Goal: Information Seeking & Learning: Learn about a topic

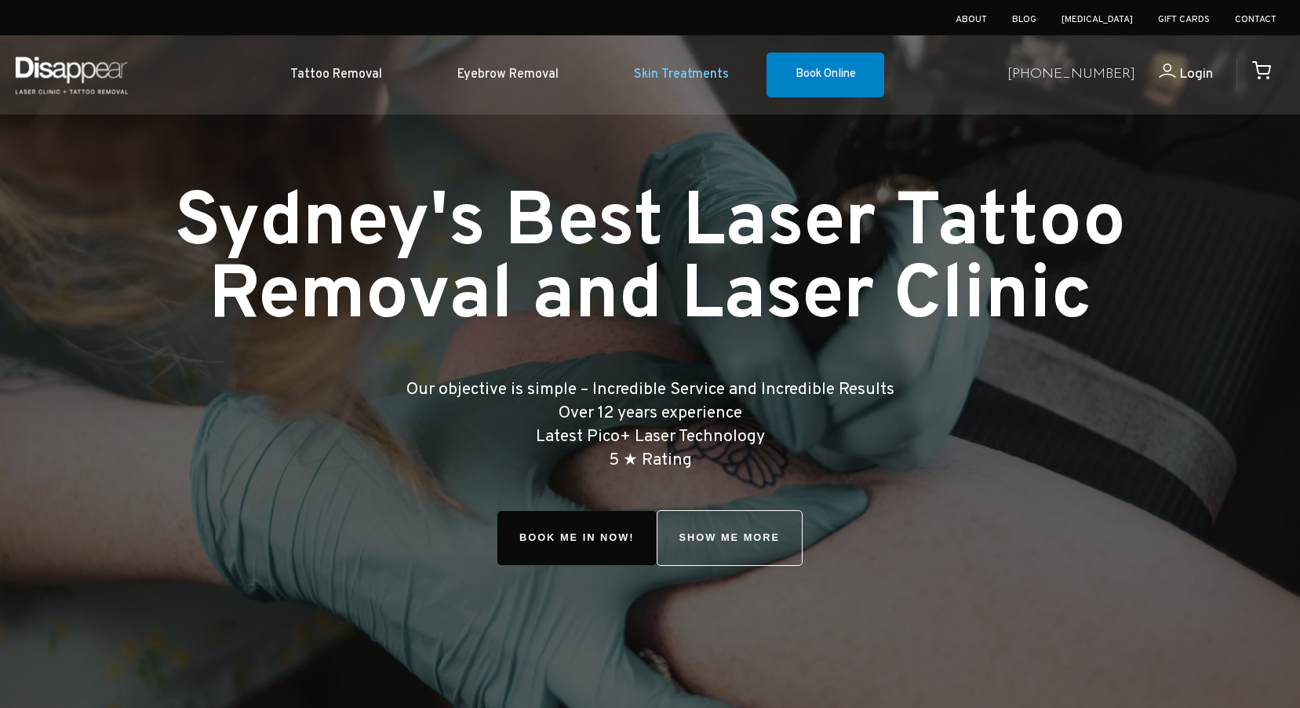
click at [724, 69] on link "Skin Treatments" at bounding box center [681, 75] width 170 height 48
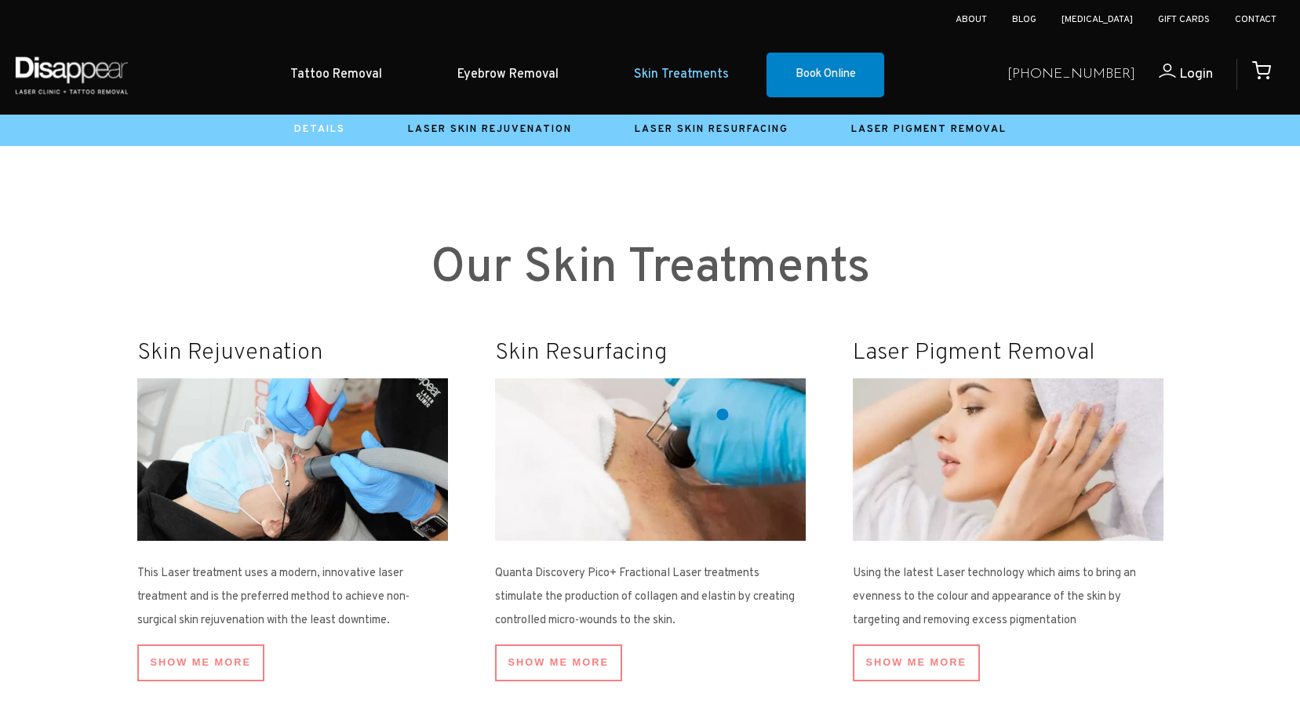
scroll to position [785, 0]
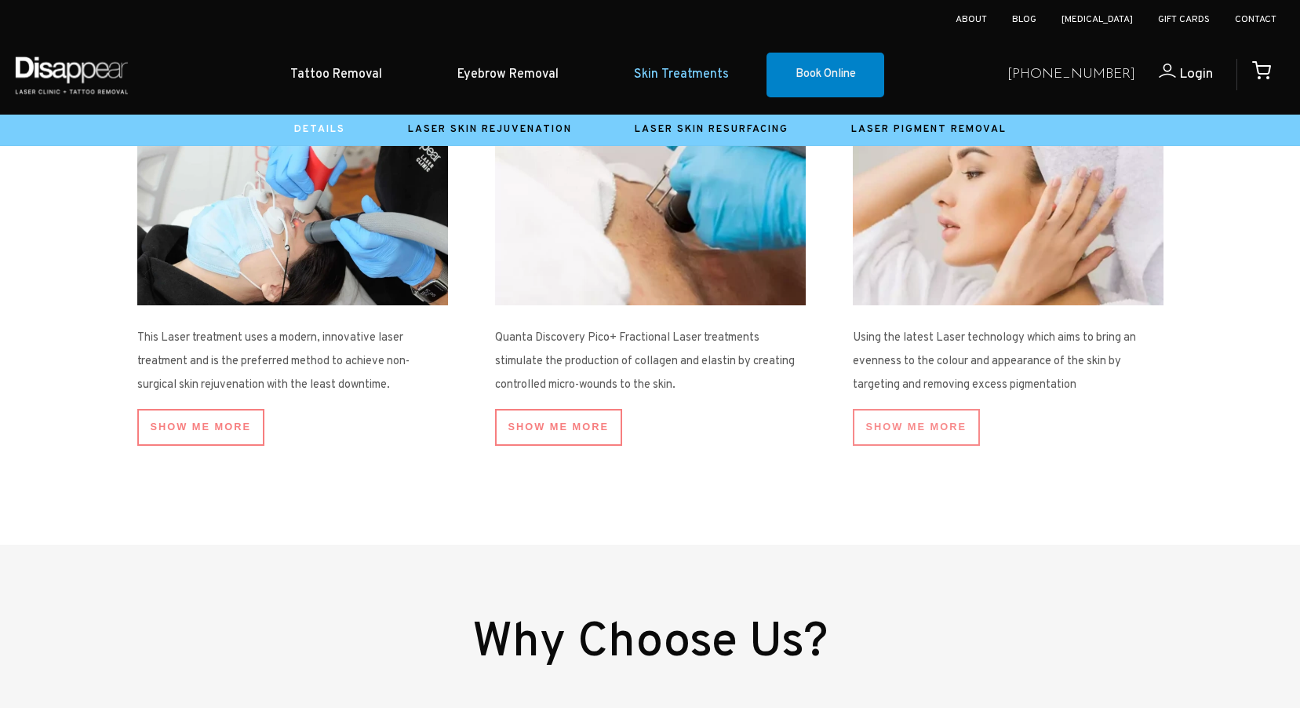
click at [948, 439] on link "SHOW ME More" at bounding box center [917, 427] width 128 height 37
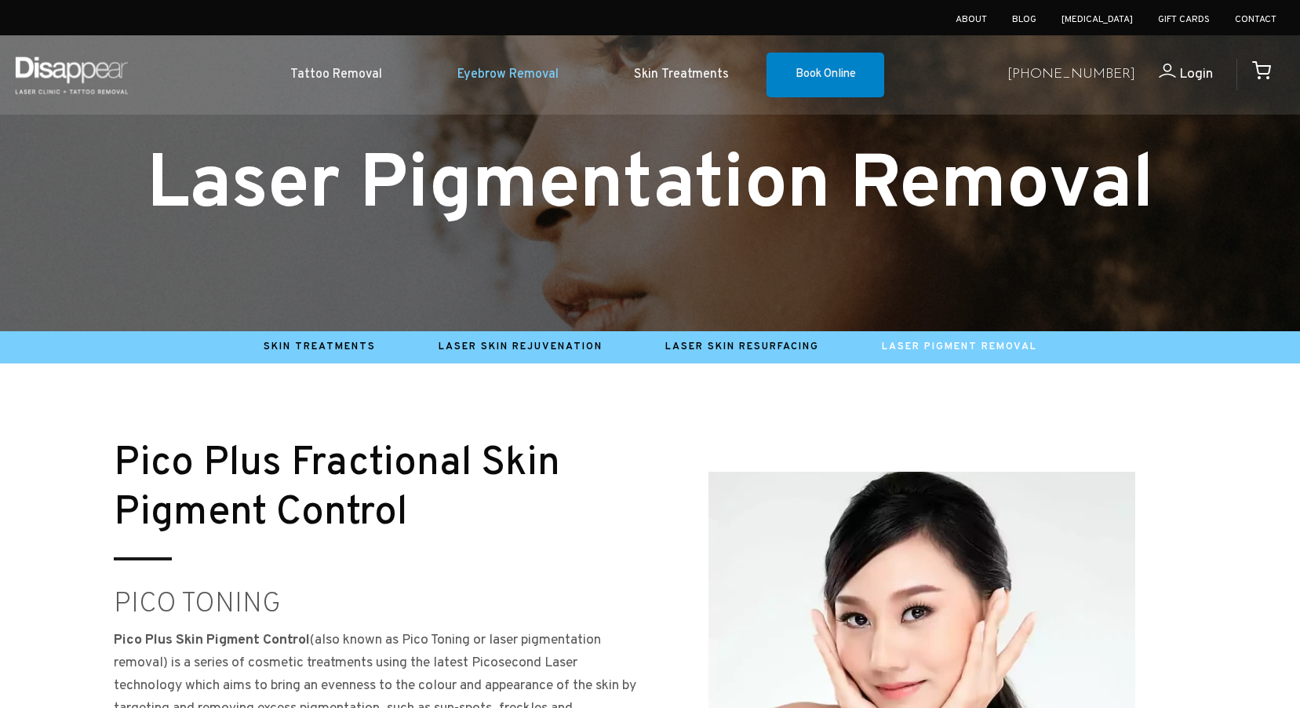
click at [523, 61] on link "Eyebrow Removal" at bounding box center [508, 75] width 177 height 48
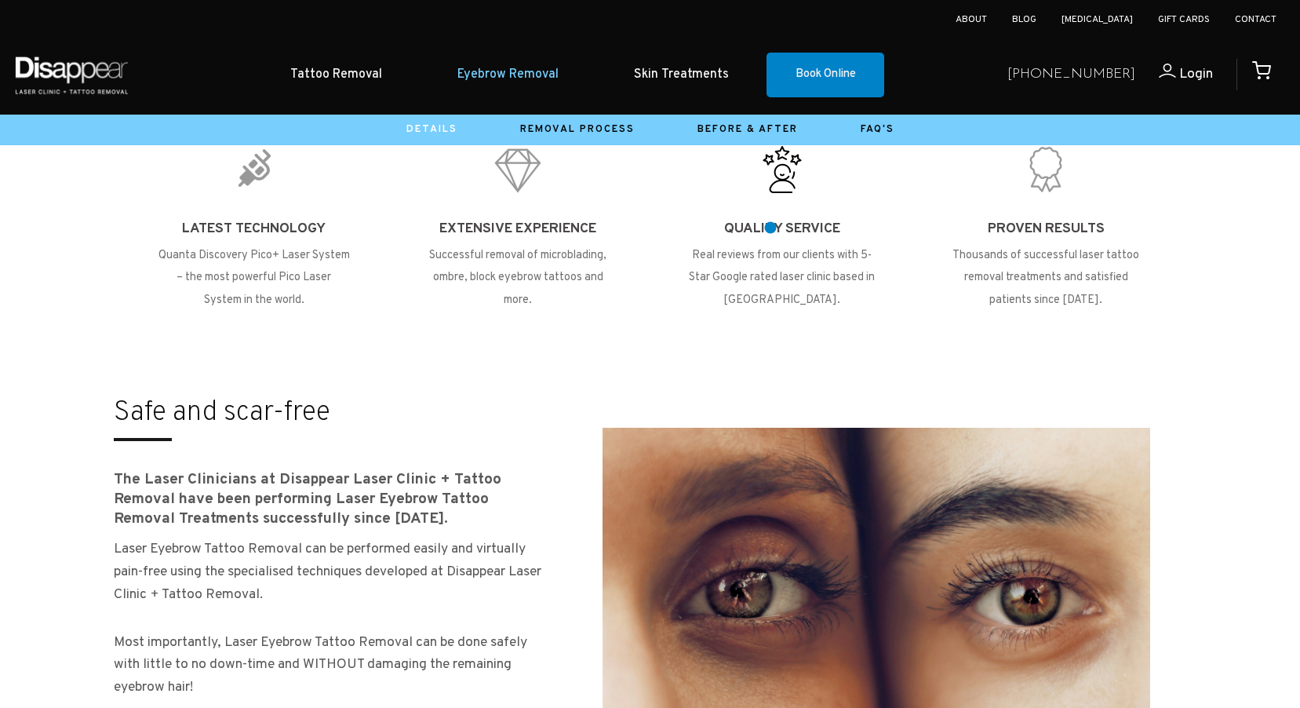
scroll to position [863, 0]
